Goal: Task Accomplishment & Management: Use online tool/utility

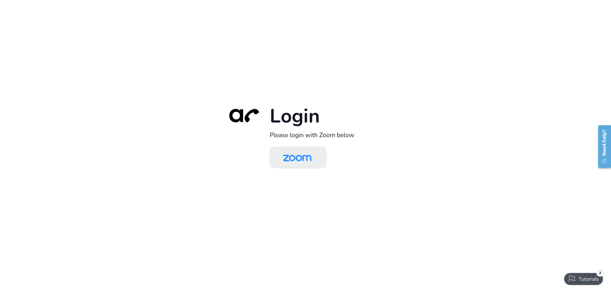
click at [310, 161] on img at bounding box center [297, 157] width 41 height 19
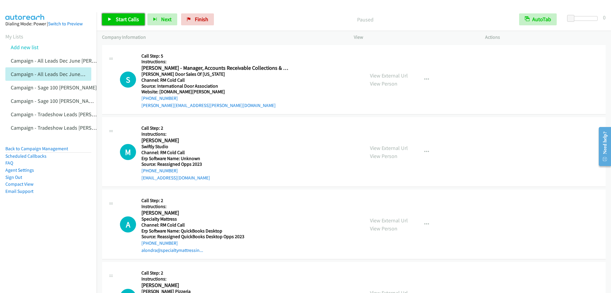
click at [129, 24] on link "Start Calls" at bounding box center [123, 19] width 43 height 12
